Goal: Transaction & Acquisition: Download file/media

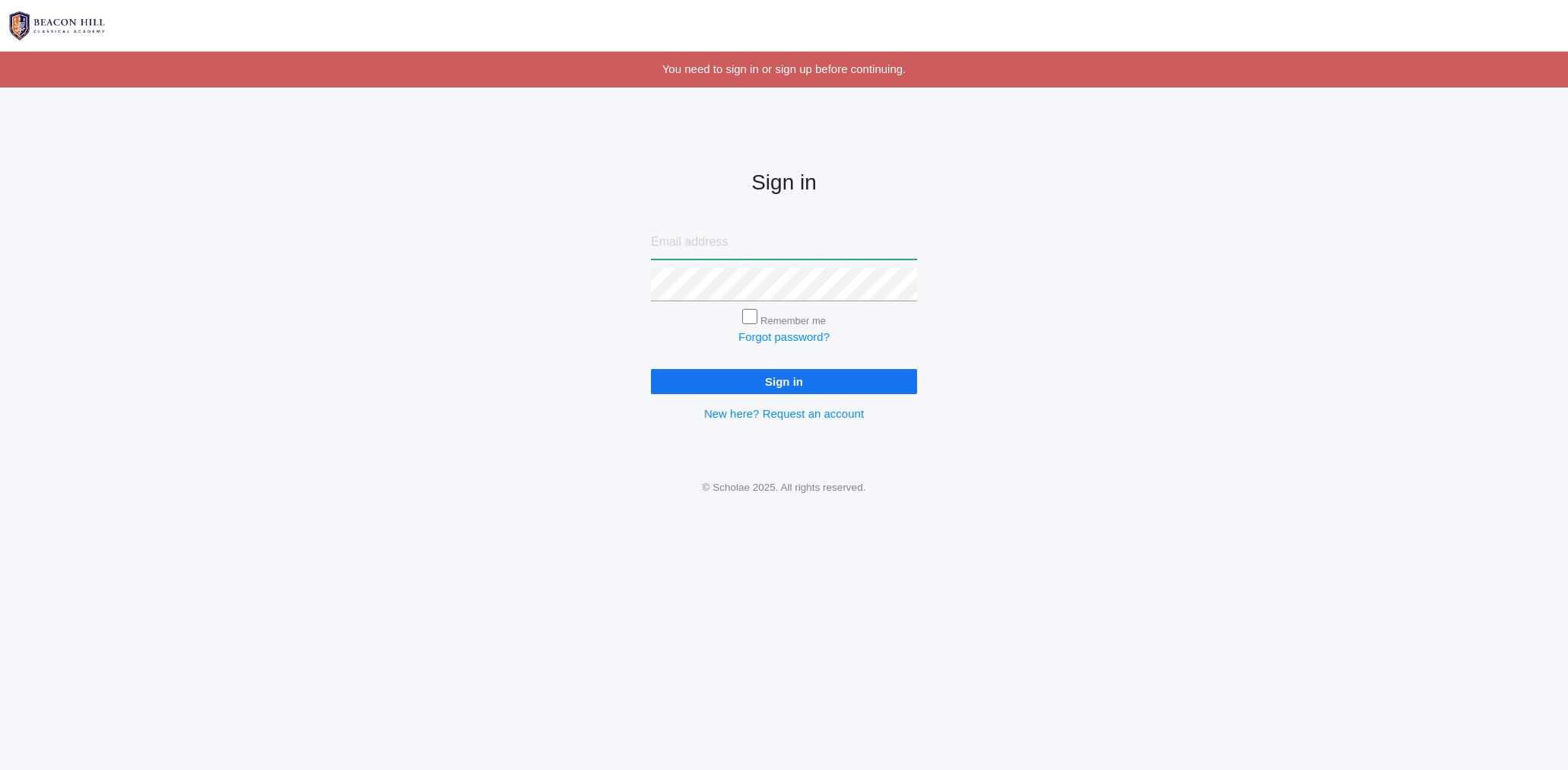
type input "vivianbeaty@gmail.com"
click at [769, 387] on input "Sign in" at bounding box center [784, 382] width 266 height 25
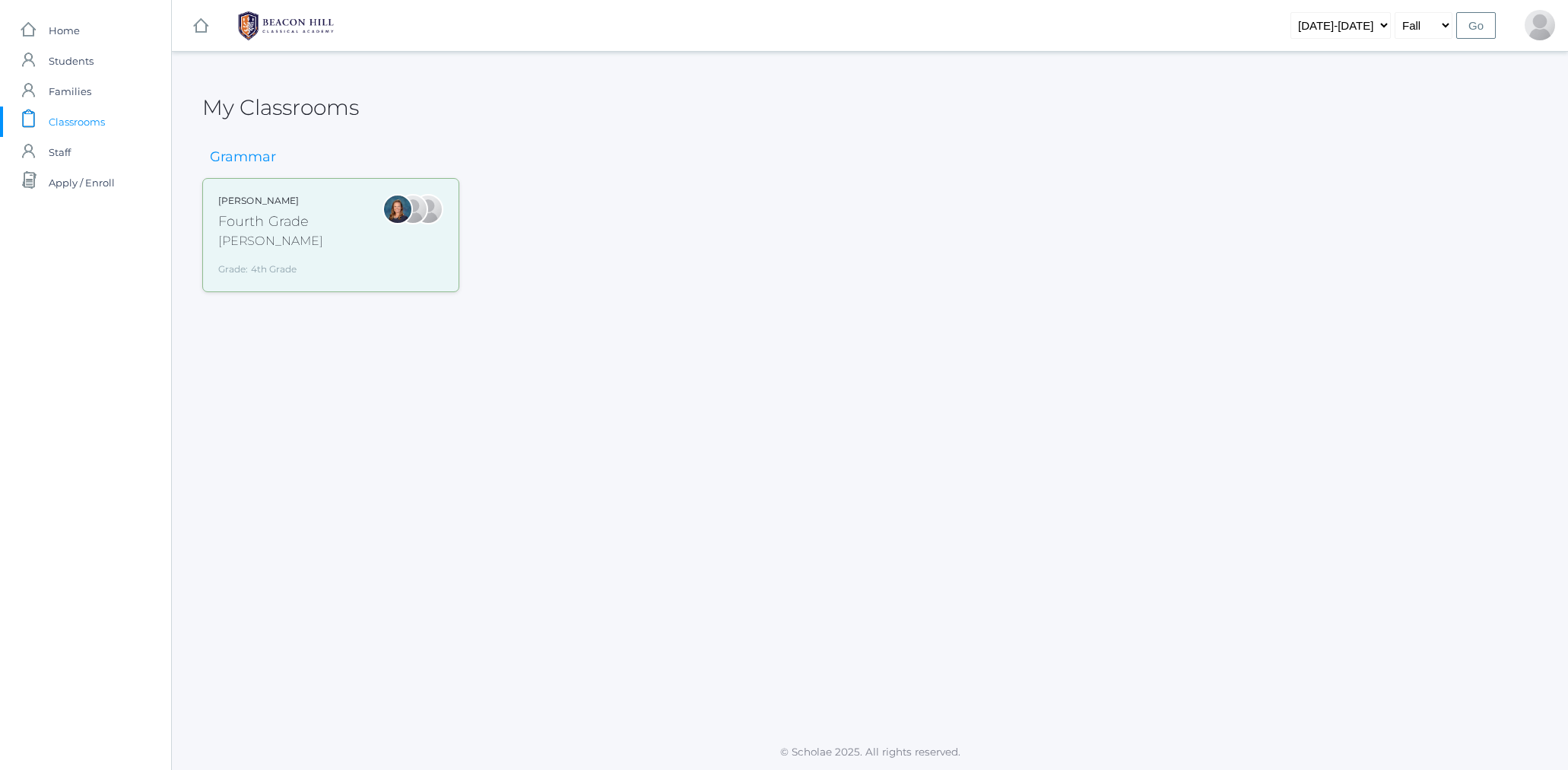
click at [261, 228] on div "Fourth Grade" at bounding box center [270, 221] width 105 height 21
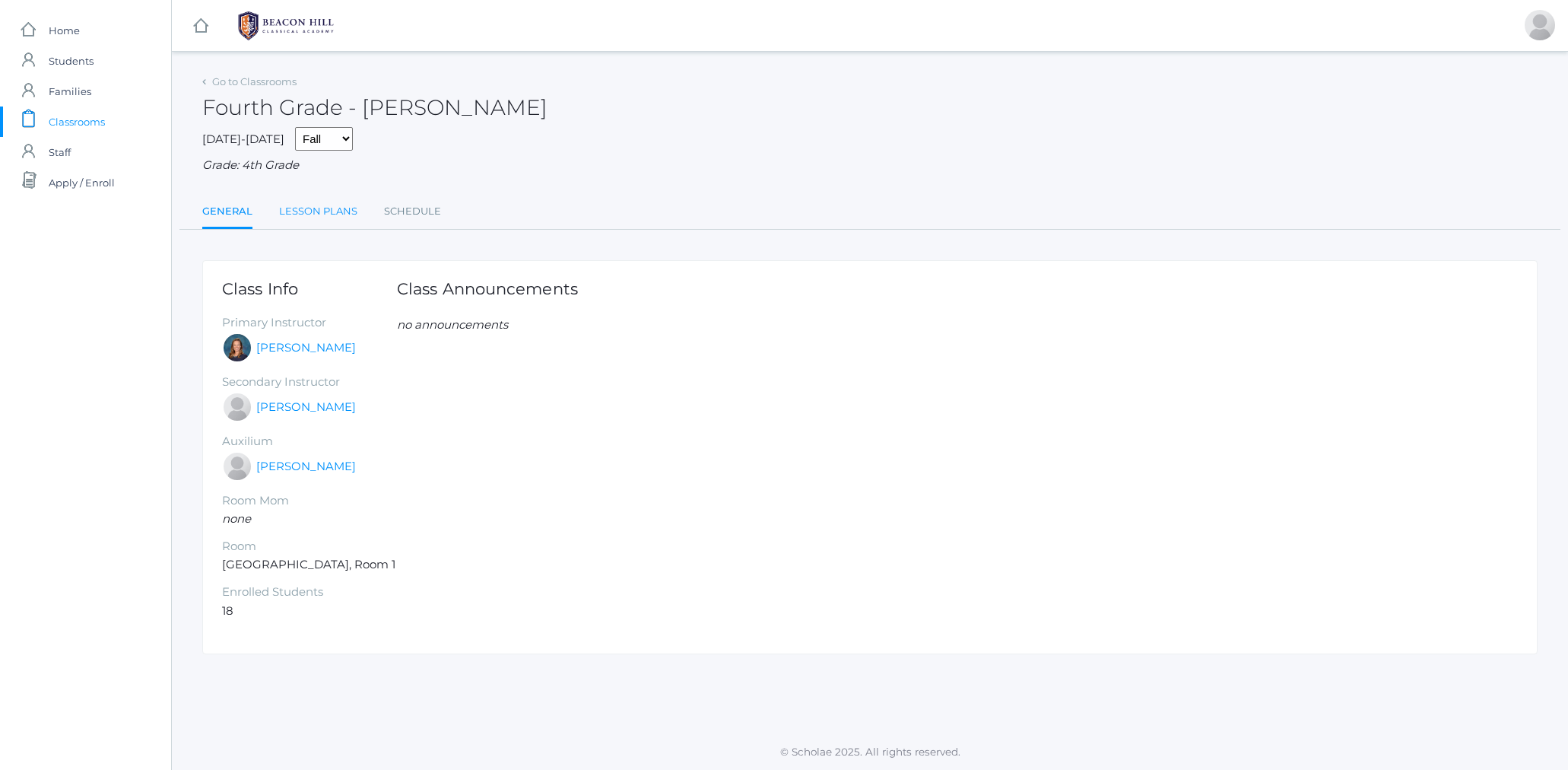
click at [308, 207] on link "Lesson Plans" at bounding box center [319, 212] width 78 height 31
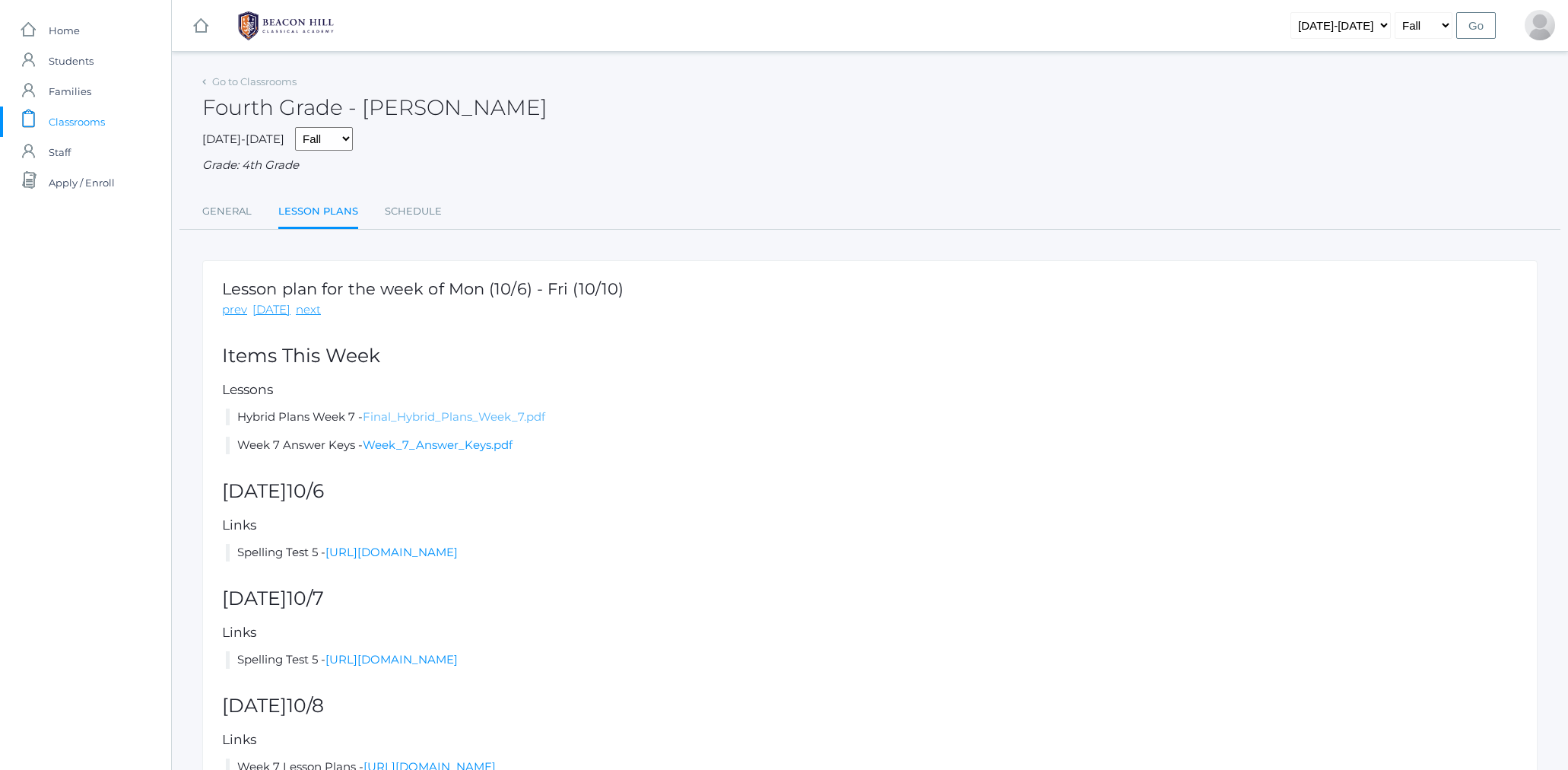
click at [410, 409] on link "Final_Hybrid_Plans_Week_7.pdf" at bounding box center [454, 416] width 183 height 15
drag, startPoint x: 1051, startPoint y: 1, endPoint x: 1038, endPoint y: 6, distance: 13.9
click at [1051, 1] on div "icons/ui/navigation/hamburger Created with Sketch. icons/ui/navigation/home Cre…" at bounding box center [870, 25] width 1396 height 51
